Goal: Task Accomplishment & Management: Use online tool/utility

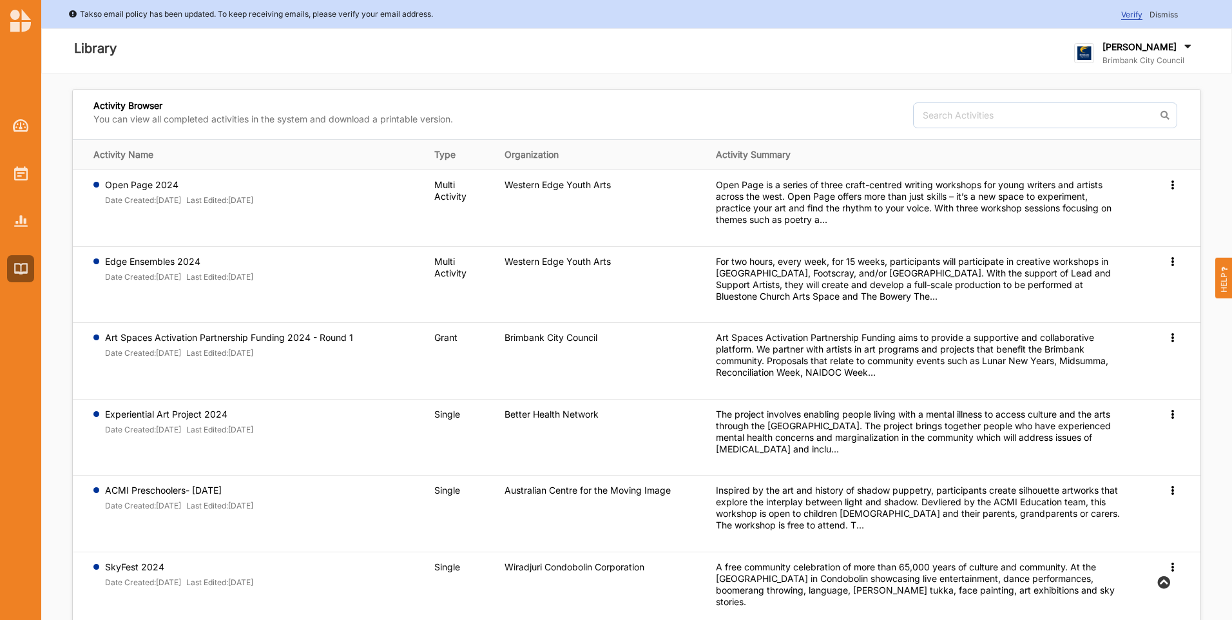
scroll to position [343, 0]
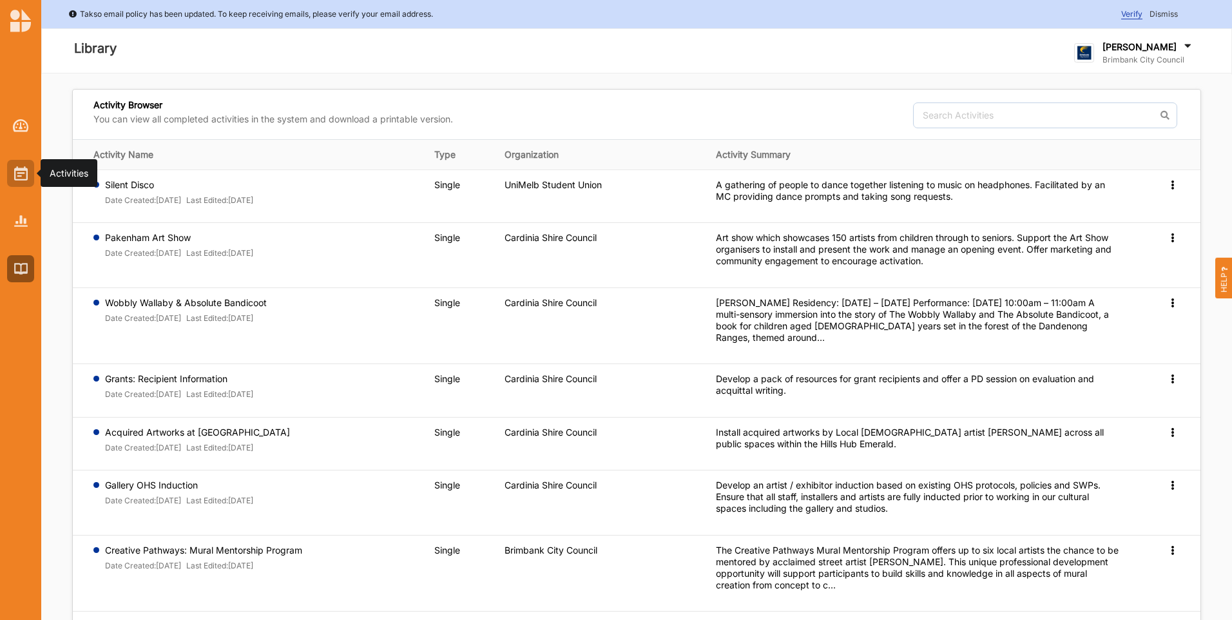
click at [24, 175] on img at bounding box center [21, 173] width 14 height 14
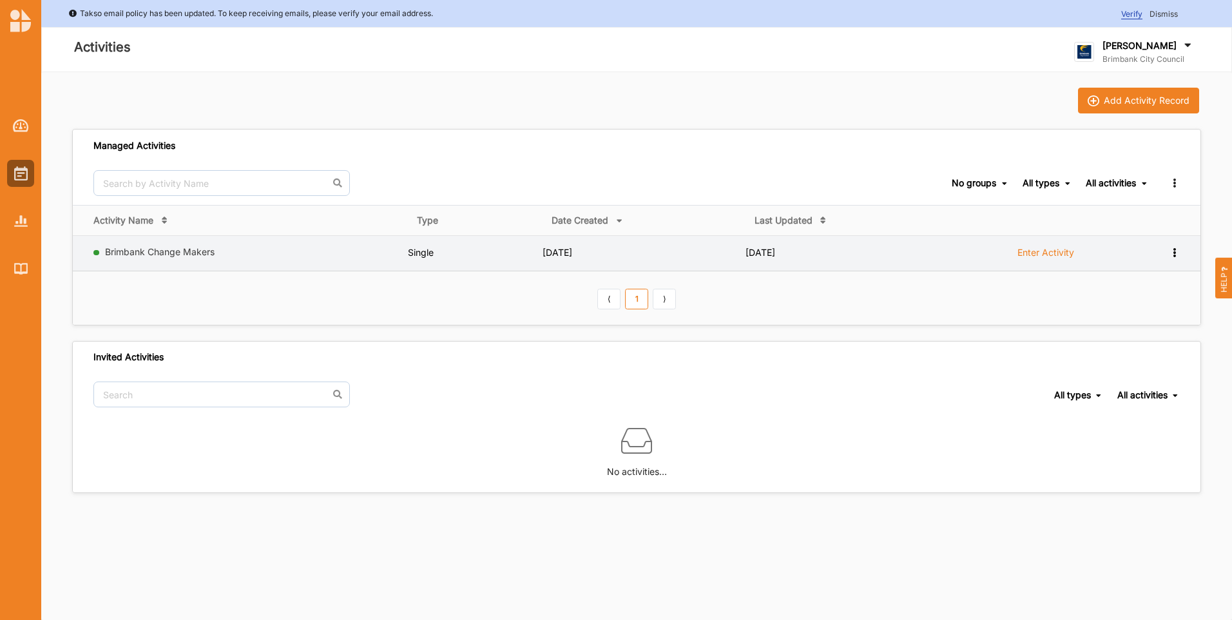
click at [1043, 255] on label "Enter Activity" at bounding box center [1045, 253] width 57 height 12
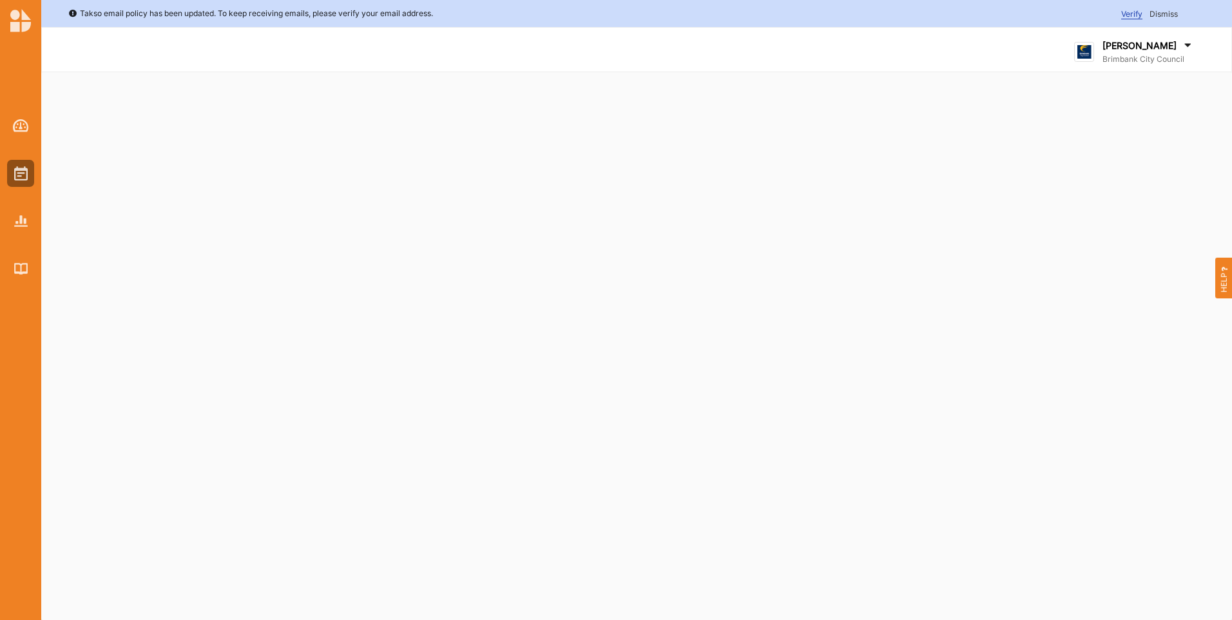
select select "4"
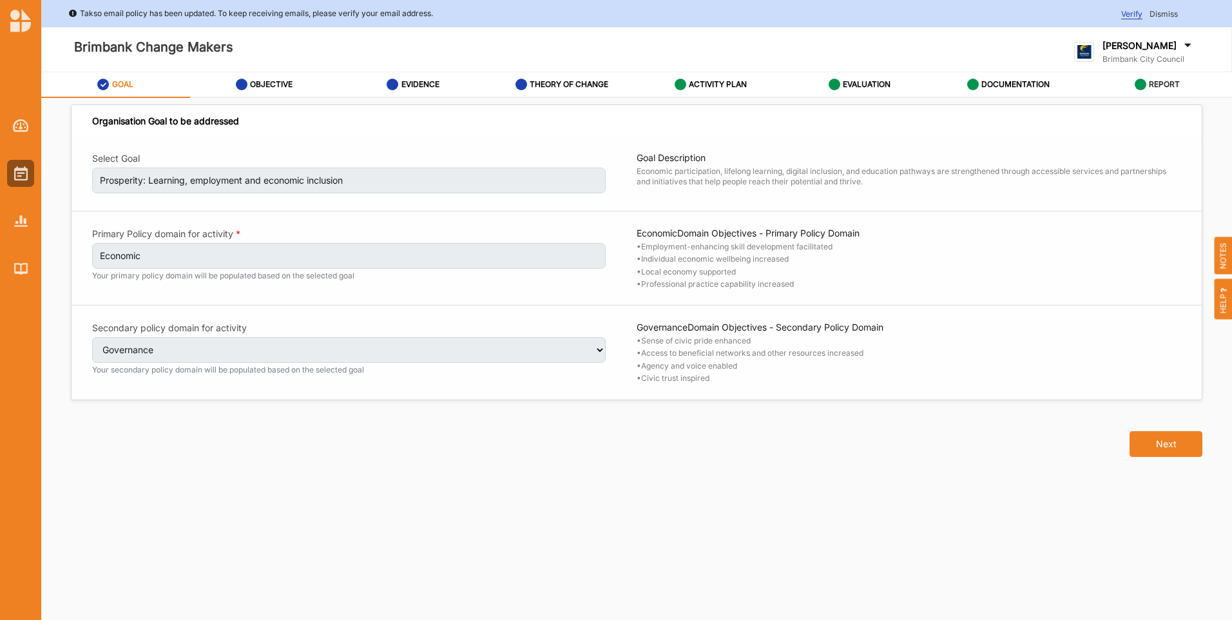
click at [1164, 90] on div "REPORT" at bounding box center [1158, 84] width 46 height 23
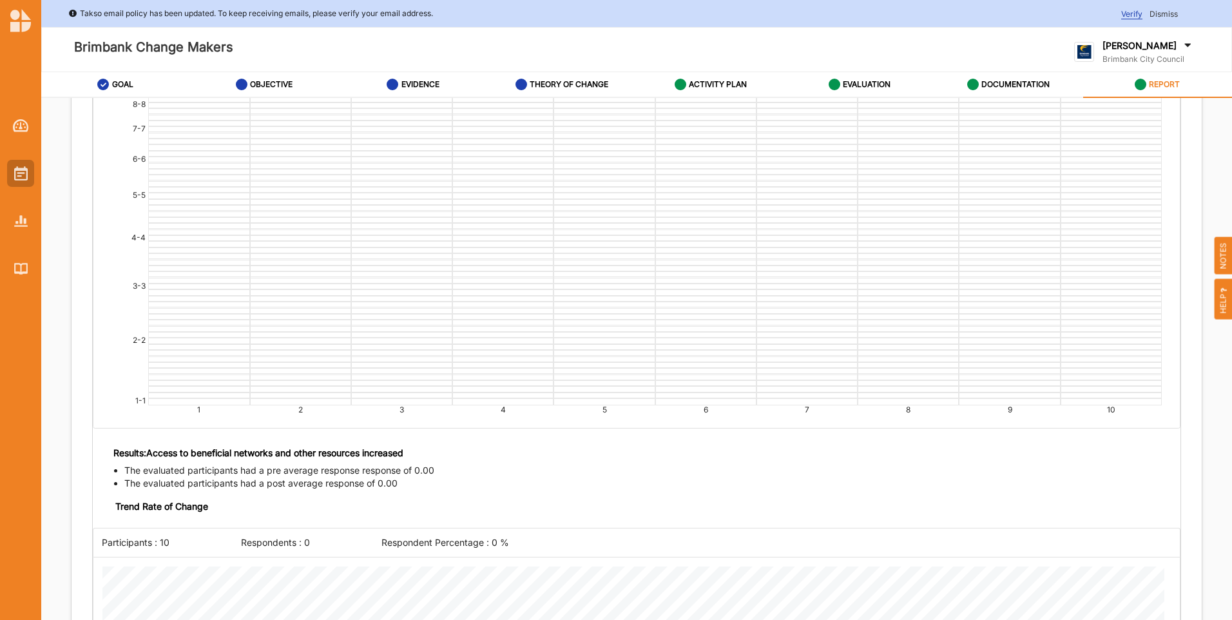
scroll to position [2255, 0]
click at [23, 176] on img at bounding box center [21, 173] width 14 height 14
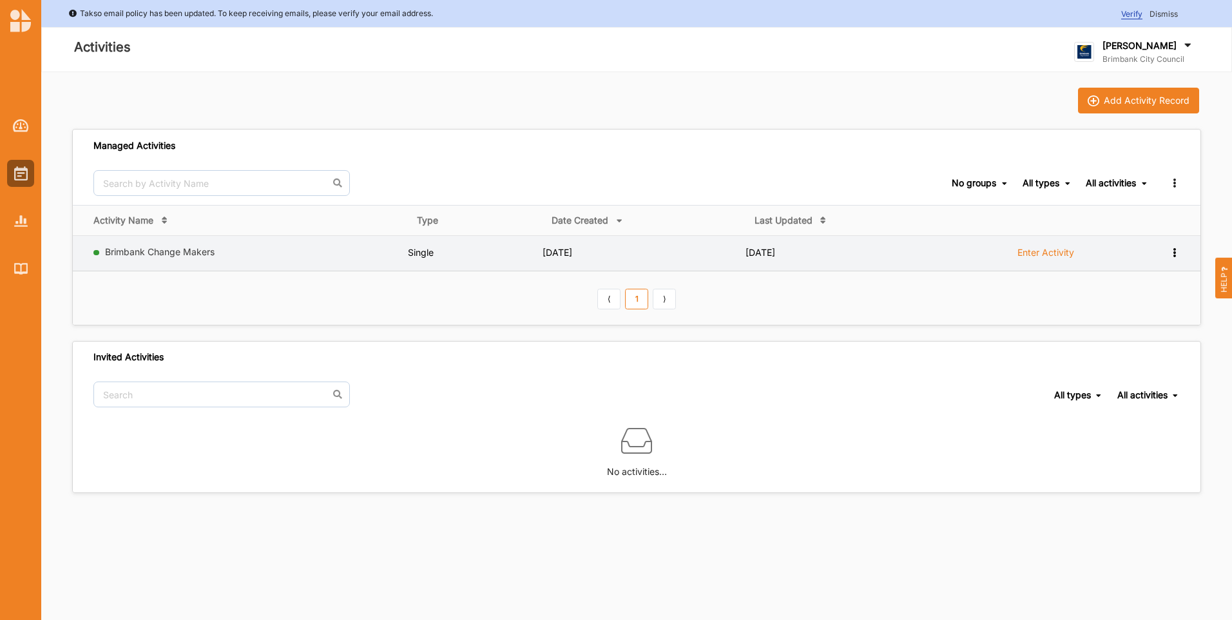
click at [1171, 249] on icon at bounding box center [1174, 251] width 11 height 9
click at [1153, 297] on div "View Team" at bounding box center [1141, 297] width 57 height 9
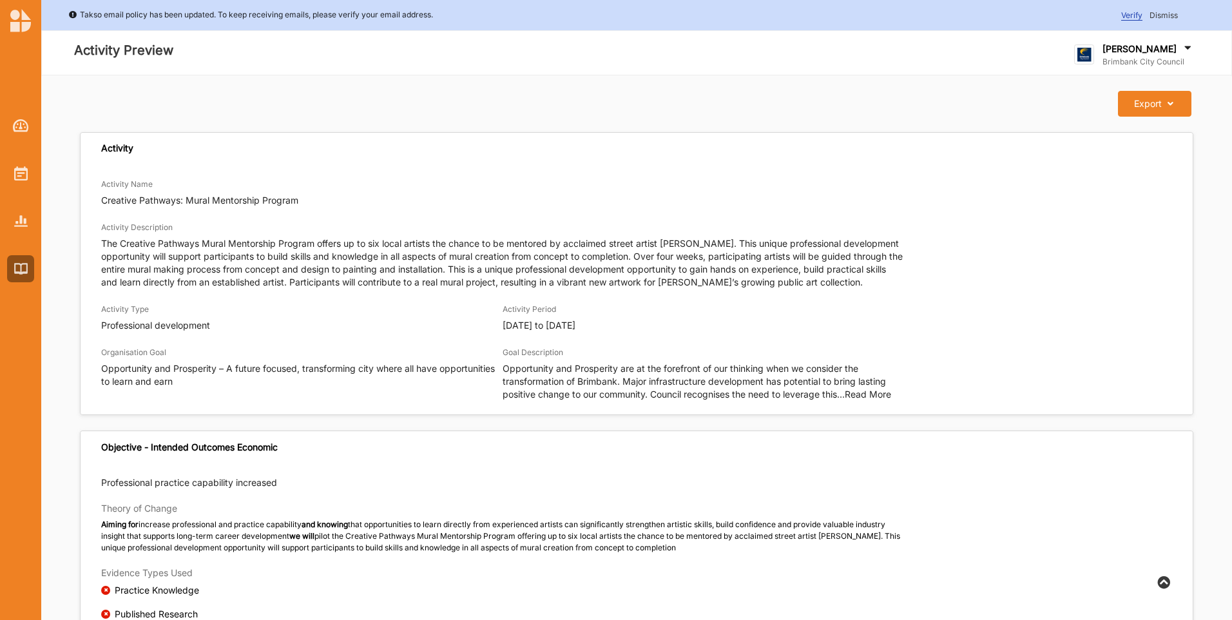
scroll to position [2118, 0]
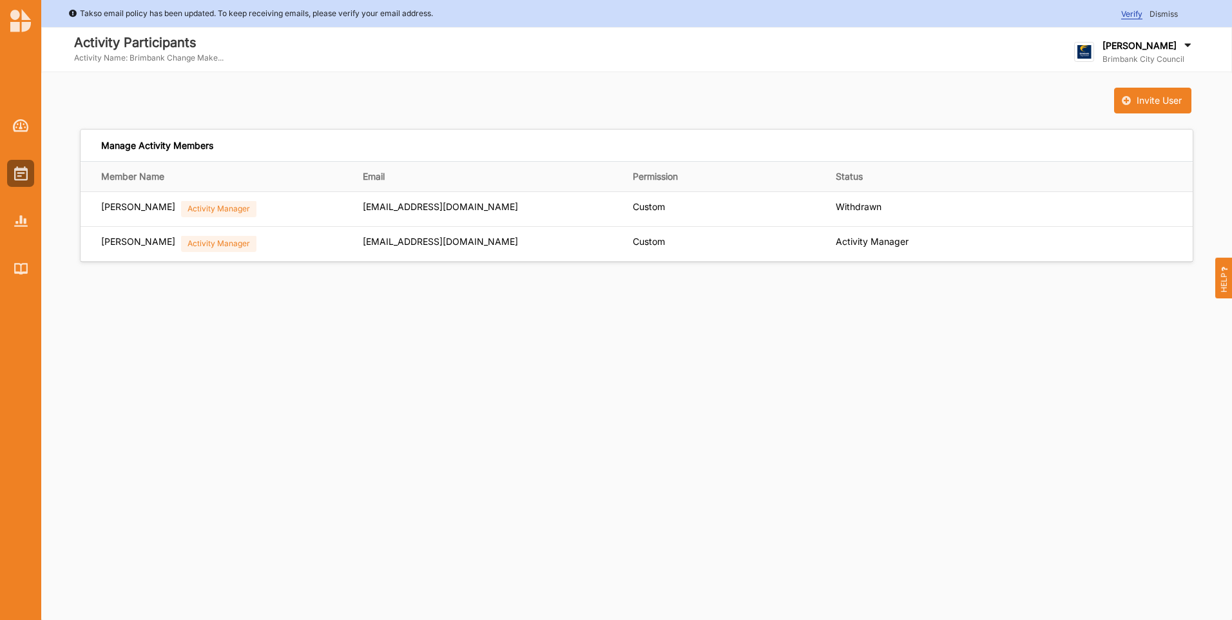
click at [436, 110] on div at bounding box center [354, 101] width 564 height 26
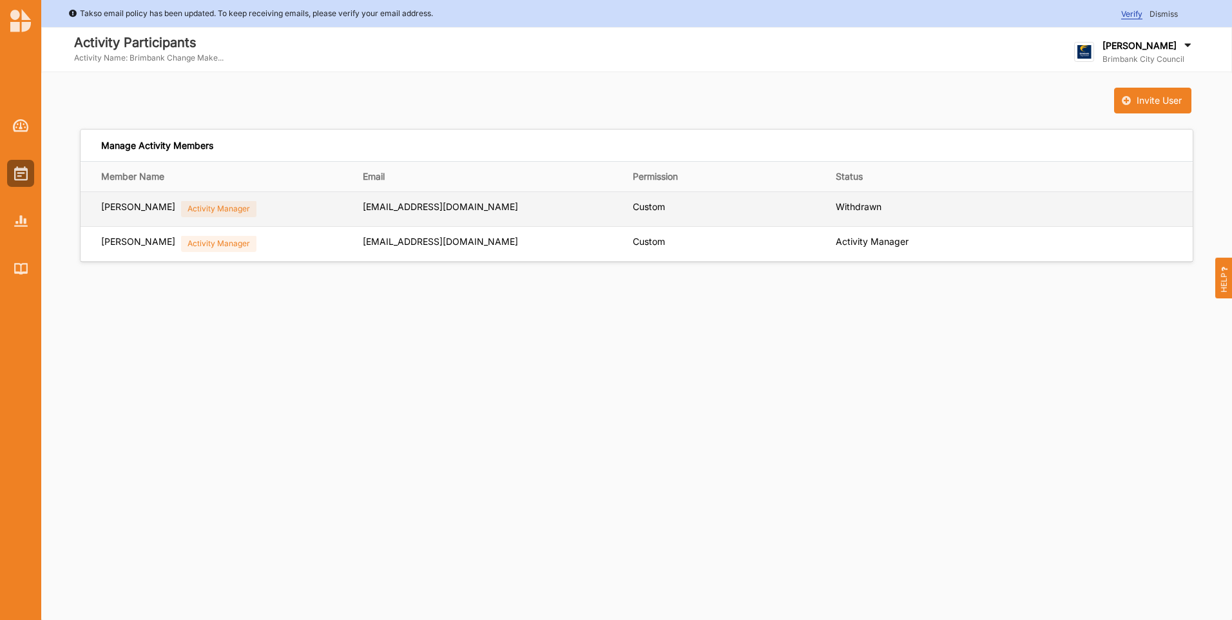
click at [457, 209] on span "[EMAIL_ADDRESS][DOMAIN_NAME]" at bounding box center [440, 206] width 155 height 11
click at [467, 209] on span "[EMAIL_ADDRESS][DOMAIN_NAME]" at bounding box center [440, 206] width 155 height 11
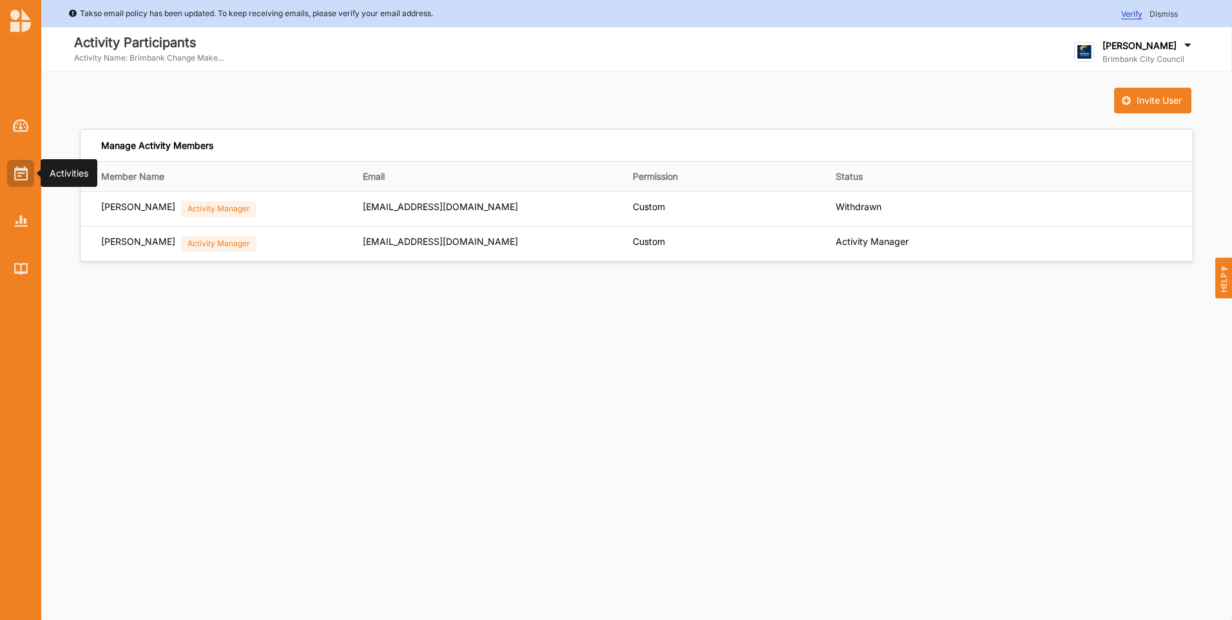
click at [26, 178] on img at bounding box center [21, 173] width 14 height 14
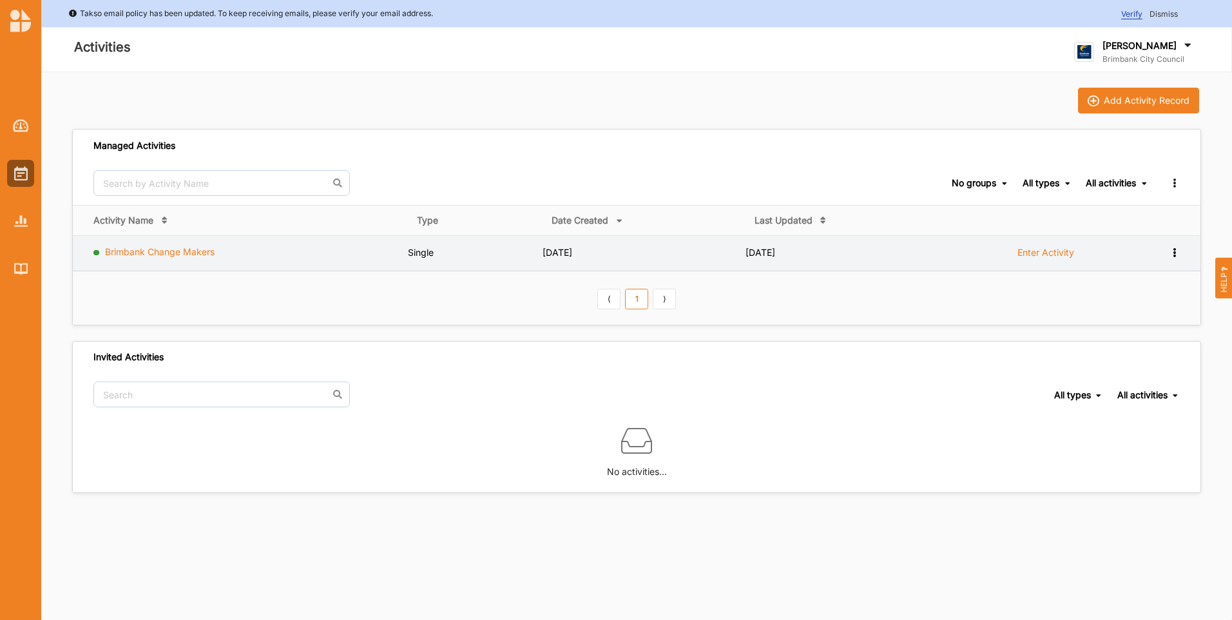
click at [183, 251] on link "Brimbank Change Makers" at bounding box center [160, 251] width 110 height 11
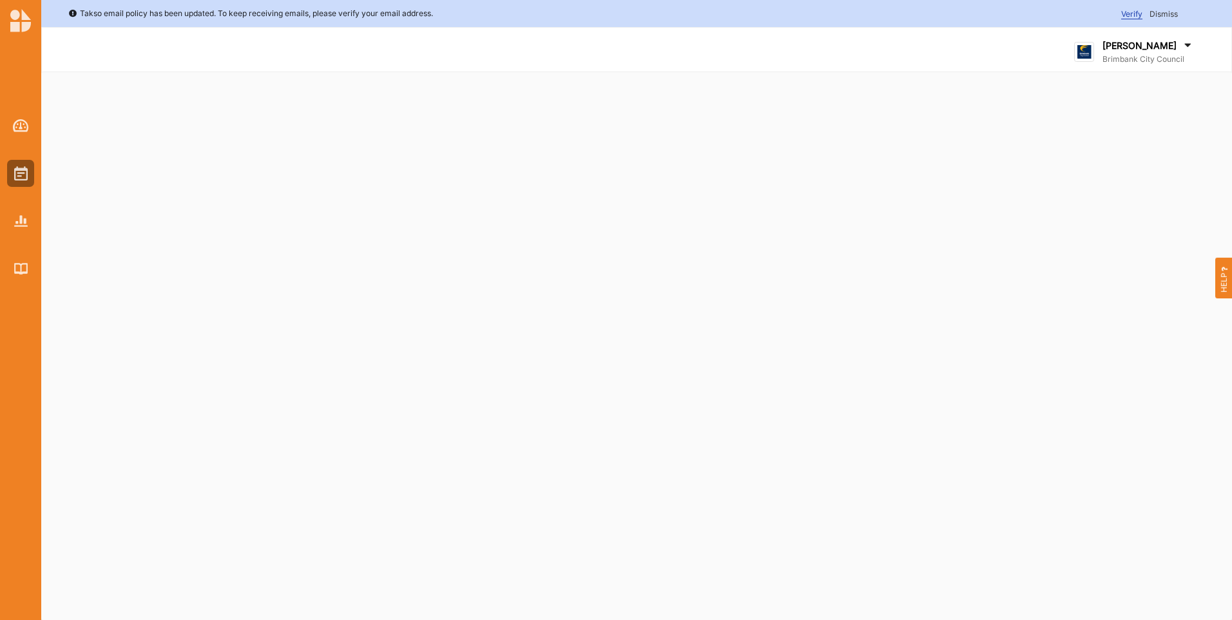
select select "4"
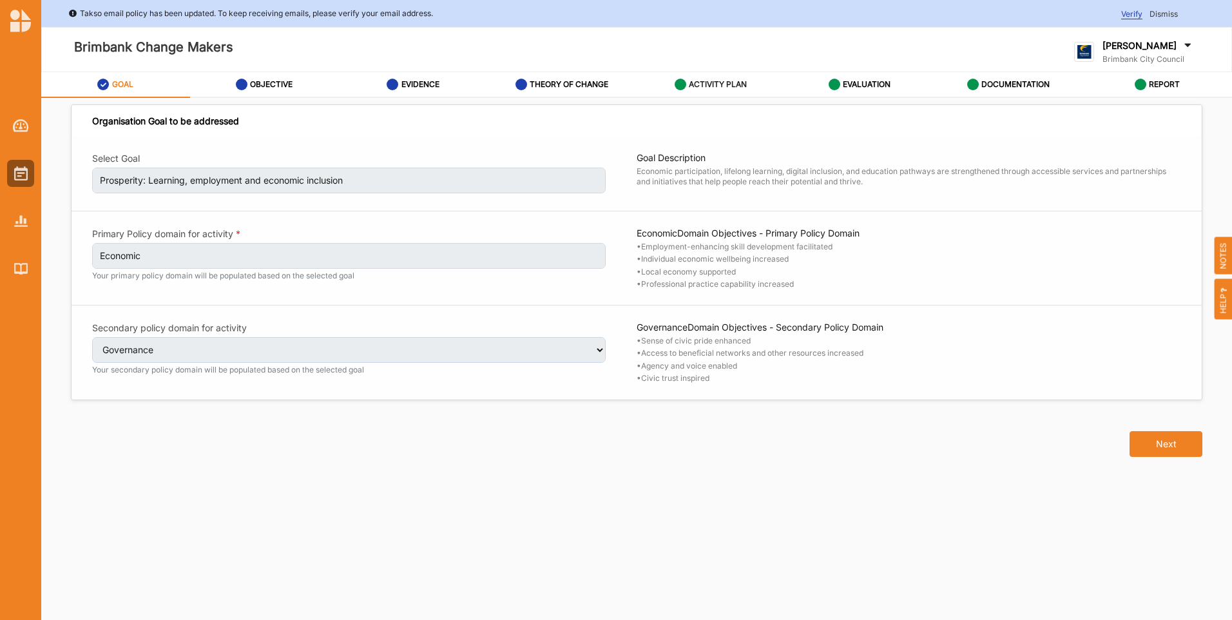
click at [742, 83] on label "ACTIVITY PLAN" at bounding box center [718, 84] width 58 height 10
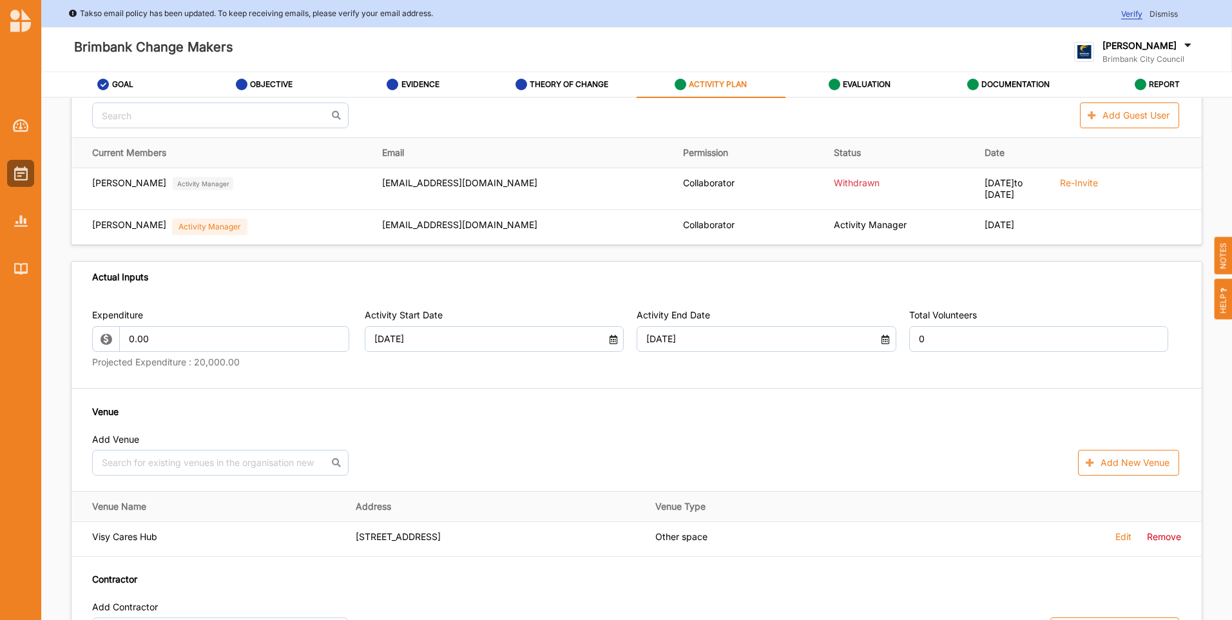
scroll to position [451, 0]
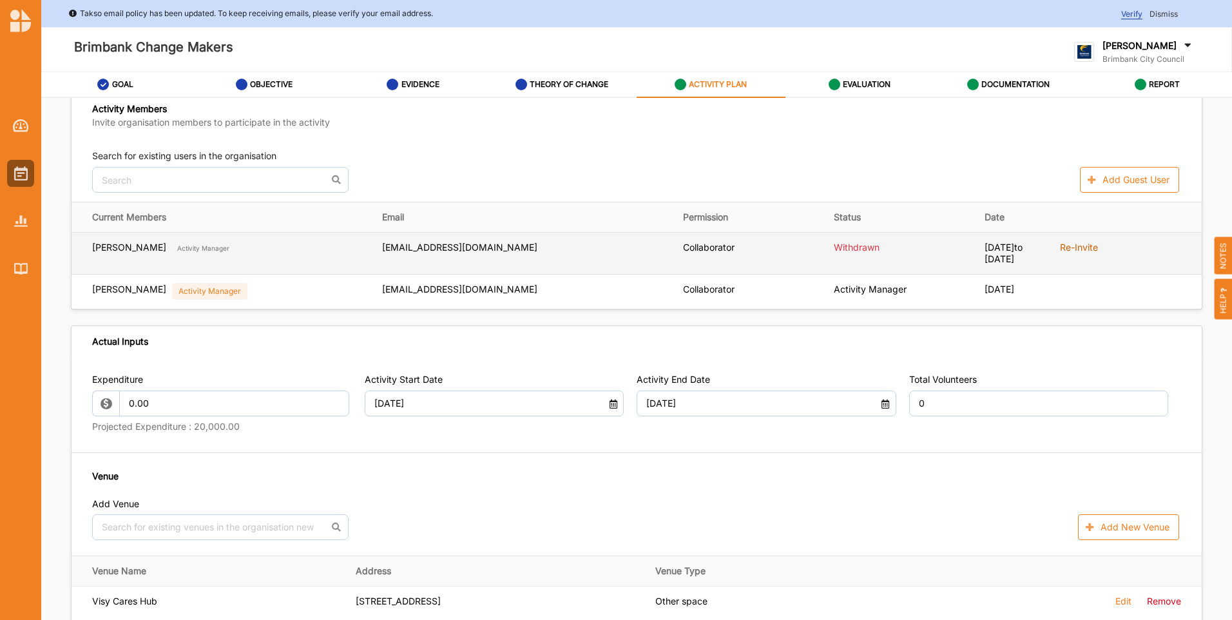
click at [1080, 250] on label "Re-Invite" at bounding box center [1079, 248] width 38 height 12
